Goal: Transaction & Acquisition: Book appointment/travel/reservation

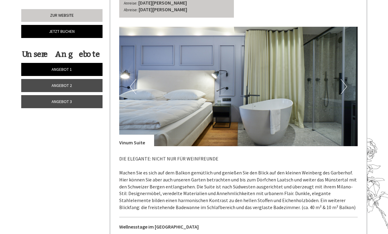
scroll to position [690, 0]
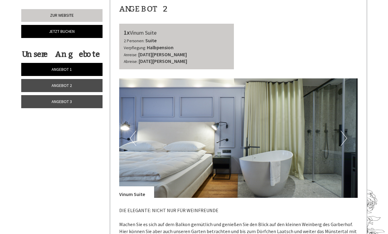
click at [344, 130] on button "Next" at bounding box center [344, 137] width 6 height 15
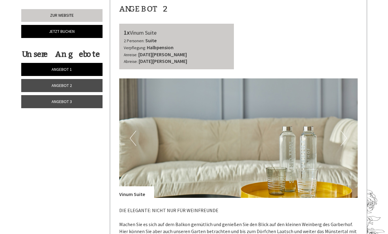
click at [344, 130] on button "Next" at bounding box center [344, 137] width 6 height 15
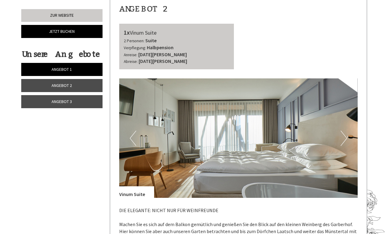
click at [344, 130] on button "Next" at bounding box center [344, 137] width 6 height 15
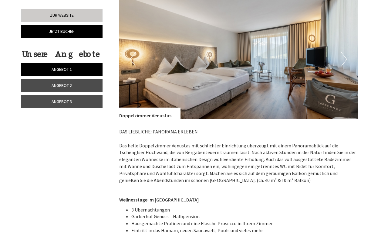
scroll to position [1220, 0]
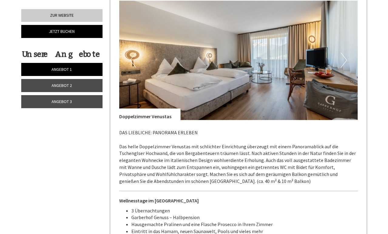
click at [342, 52] on button "Next" at bounding box center [344, 59] width 6 height 15
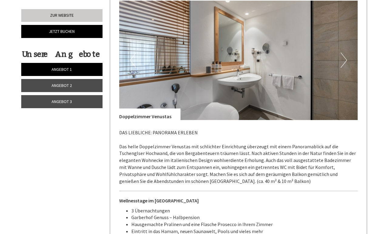
click at [342, 52] on button "Next" at bounding box center [344, 59] width 6 height 15
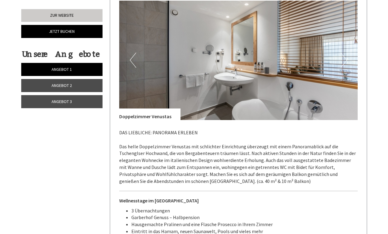
click at [342, 52] on button "Next" at bounding box center [344, 59] width 6 height 15
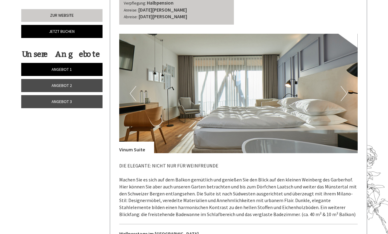
scroll to position [734, 0]
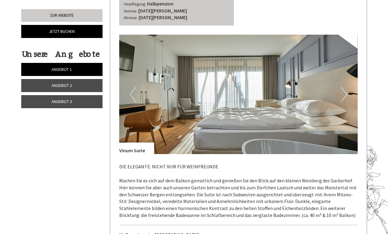
click at [350, 87] on img at bounding box center [238, 94] width 238 height 119
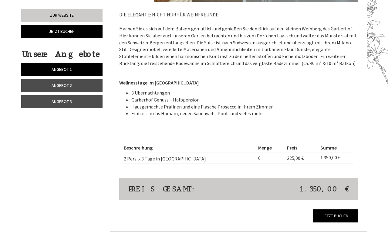
scroll to position [906, 0]
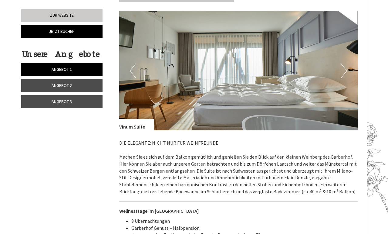
click at [83, 83] on link "Angebot 2" at bounding box center [61, 85] width 81 height 13
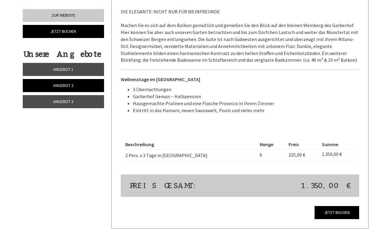
scroll to position [463, 0]
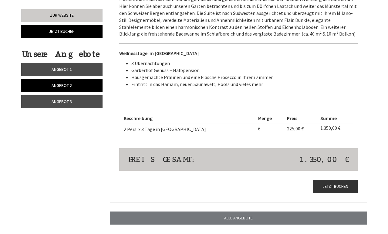
click at [317, 183] on link "Jetzt buchen" at bounding box center [335, 186] width 45 height 13
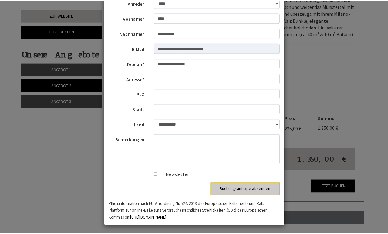
scroll to position [42, 0]
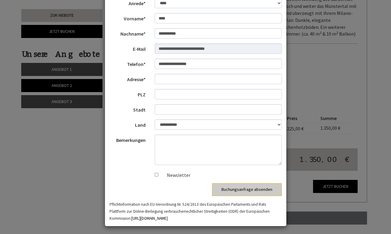
click at [340, 98] on div "**********" at bounding box center [195, 117] width 391 height 234
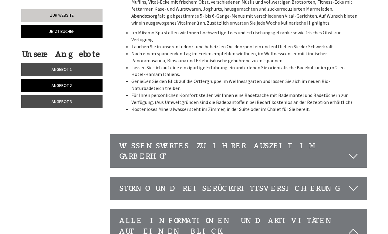
scroll to position [1011, 0]
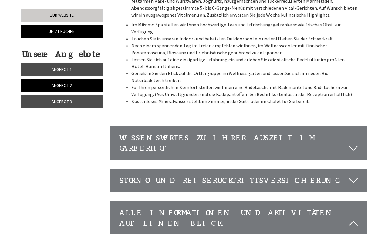
click at [150, 127] on div "Wissenswertes zu Ihrer Auszeit im Garberhof" at bounding box center [238, 143] width 257 height 33
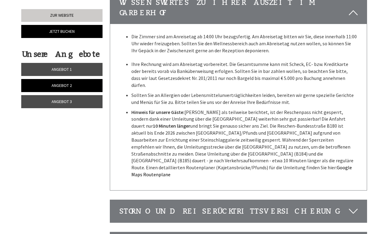
scroll to position [1148, 0]
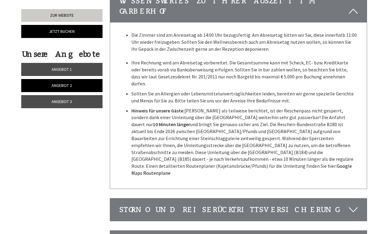
click at [140, 198] on div "Storno und Reiserücktrittsversicherung" at bounding box center [238, 209] width 257 height 22
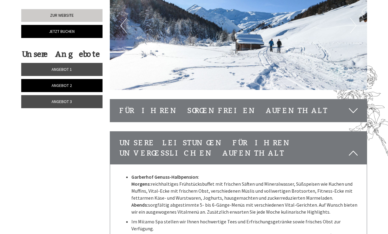
scroll to position [804, 0]
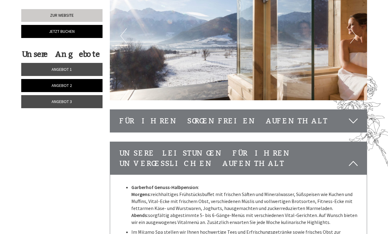
click at [243, 110] on div "Für Ihren sorgenfreien Aufenthalt" at bounding box center [238, 121] width 257 height 22
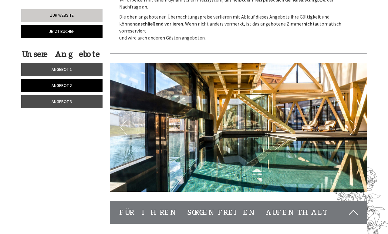
scroll to position [711, 0]
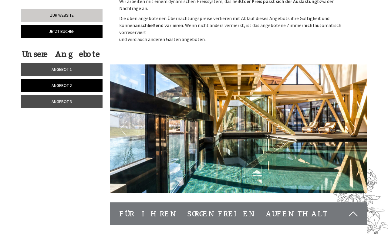
click at [356, 121] on button "Next" at bounding box center [353, 128] width 6 height 15
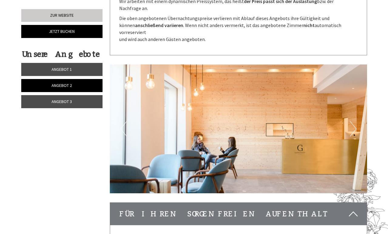
click at [356, 121] on button "Next" at bounding box center [353, 128] width 6 height 15
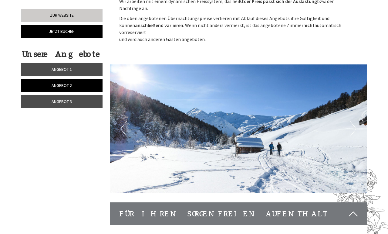
click at [356, 121] on button "Next" at bounding box center [353, 128] width 6 height 15
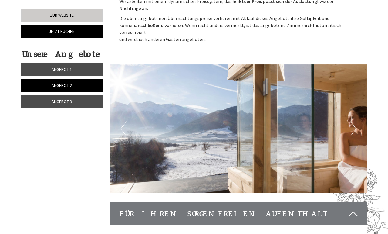
click at [356, 121] on button "Next" at bounding box center [353, 128] width 6 height 15
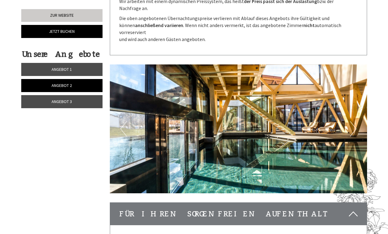
click at [356, 121] on button "Next" at bounding box center [353, 128] width 6 height 15
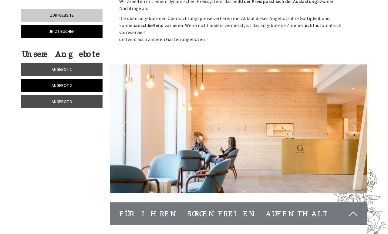
click at [356, 121] on button "Next" at bounding box center [353, 128] width 6 height 15
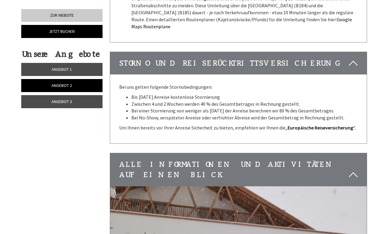
scroll to position [1403, 0]
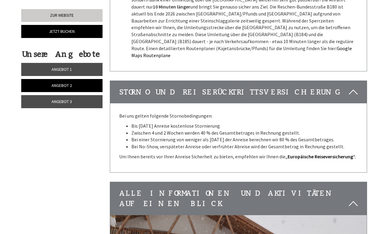
click at [206, 182] on div "Alle Informationen und Aktivitäten auf einen Blick" at bounding box center [238, 198] width 257 height 33
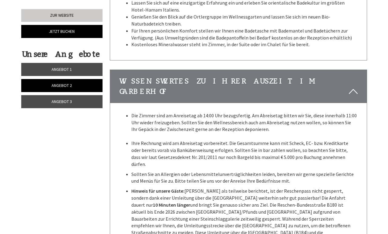
scroll to position [1204, 0]
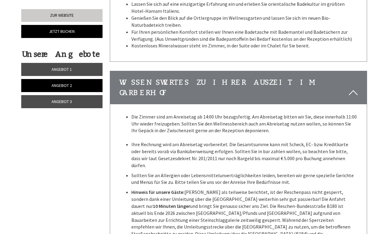
click at [177, 71] on div "Wissenswertes zu Ihrer Auszeit im Garberhof" at bounding box center [238, 87] width 257 height 33
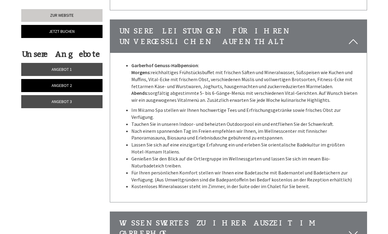
scroll to position [1062, 0]
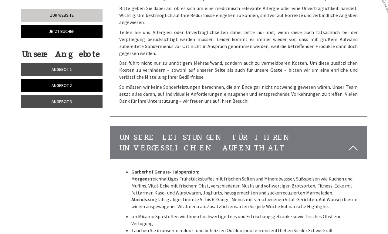
click at [184, 126] on div "Unsere Leistungen für Ihren unvergesslichen Aufenthalt" at bounding box center [238, 142] width 257 height 33
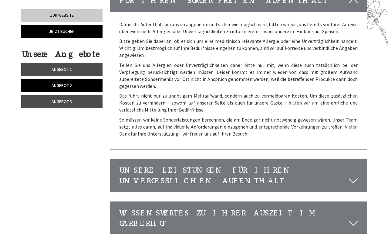
scroll to position [835, 0]
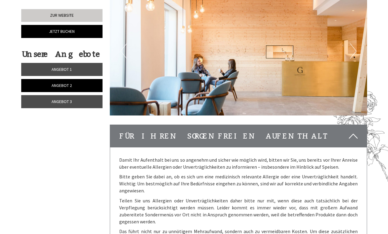
click at [175, 125] on div "Für Ihren sorgenfreien Aufenthalt" at bounding box center [238, 136] width 257 height 22
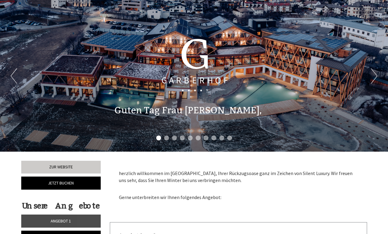
scroll to position [0, 0]
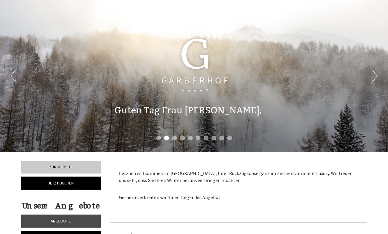
click at [374, 79] on button "Next" at bounding box center [374, 75] width 6 height 15
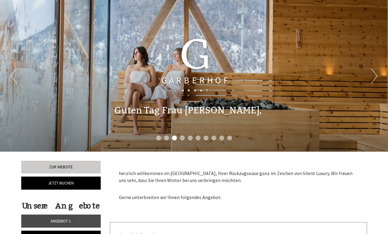
click at [374, 79] on button "Next" at bounding box center [374, 75] width 6 height 15
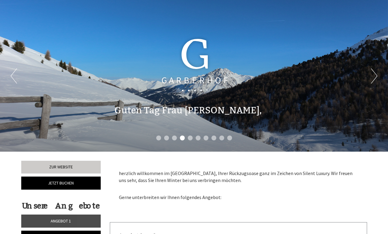
click at [374, 79] on button "Next" at bounding box center [374, 75] width 6 height 15
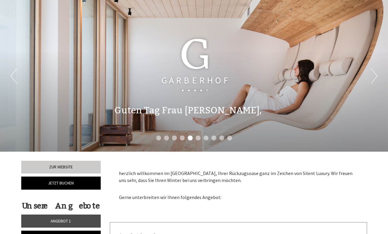
click at [374, 79] on button "Next" at bounding box center [374, 75] width 6 height 15
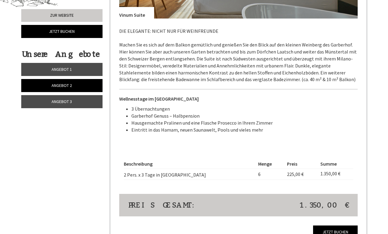
scroll to position [425, 0]
